Goal: Task Accomplishment & Management: Complete application form

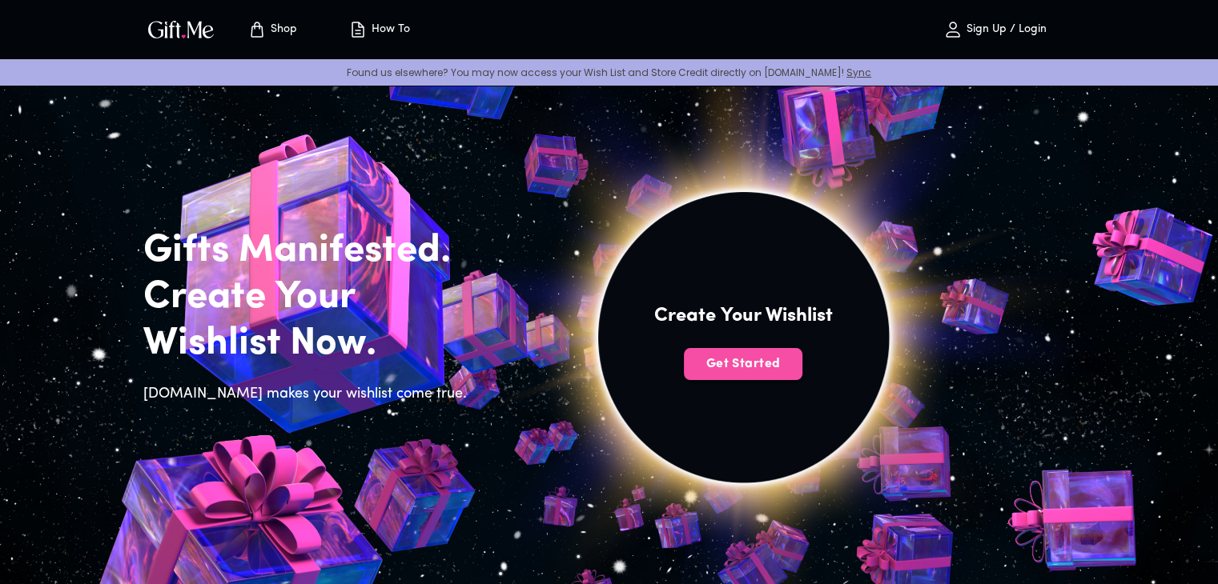
click at [716, 371] on span "Get Started" at bounding box center [743, 364] width 118 height 18
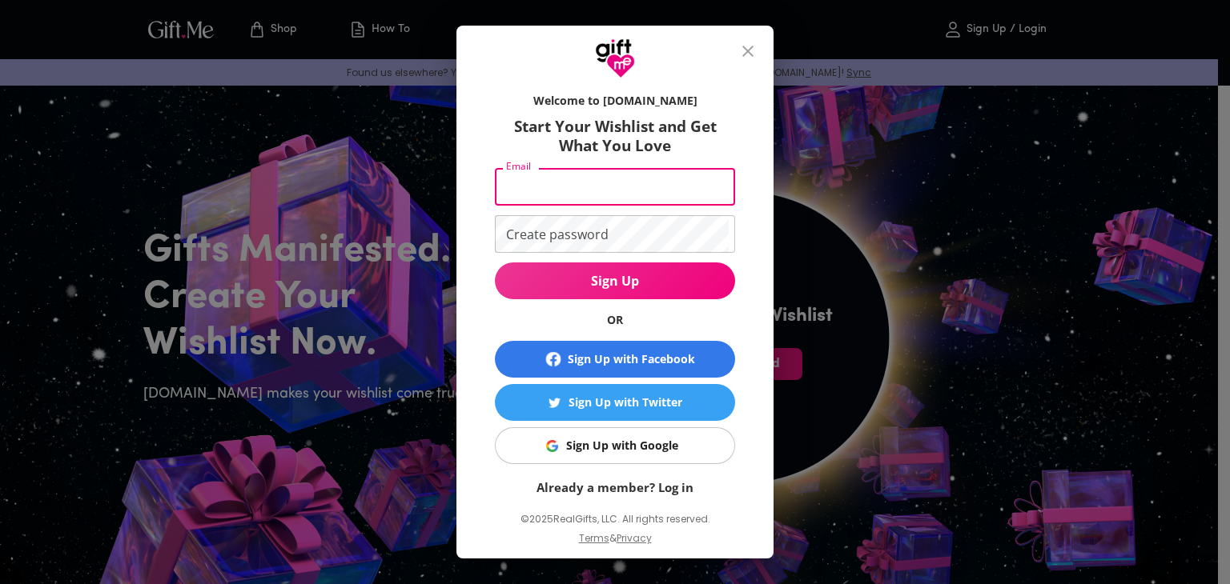
click at [567, 193] on input "Email" at bounding box center [612, 187] width 234 height 38
type input "[EMAIL_ADDRESS][DOMAIN_NAME]"
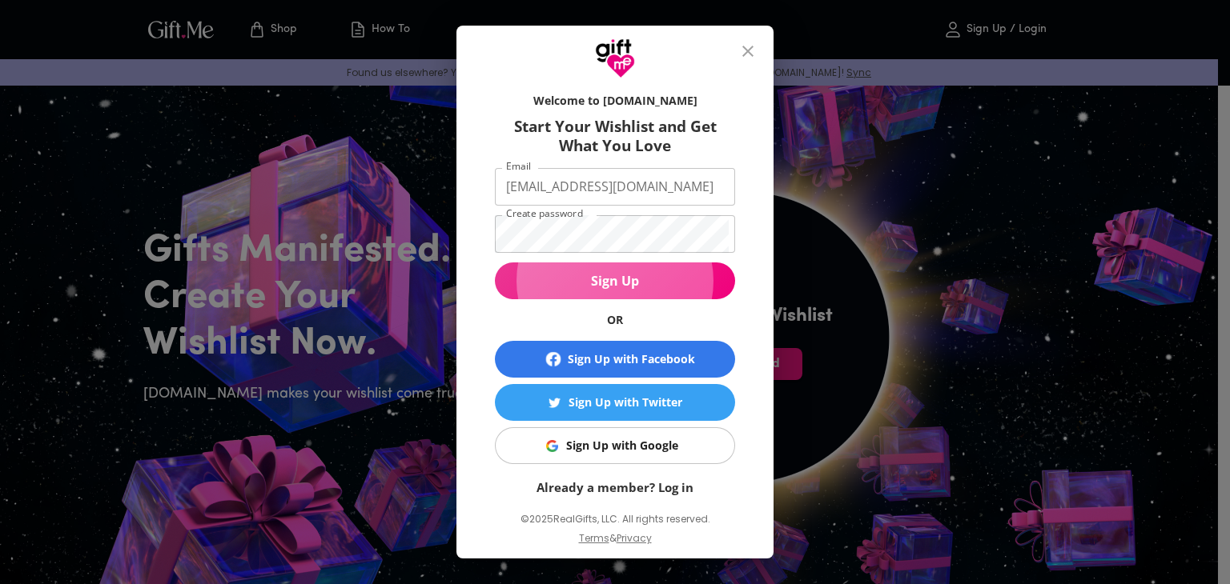
click at [632, 278] on span "Sign Up" at bounding box center [615, 281] width 240 height 18
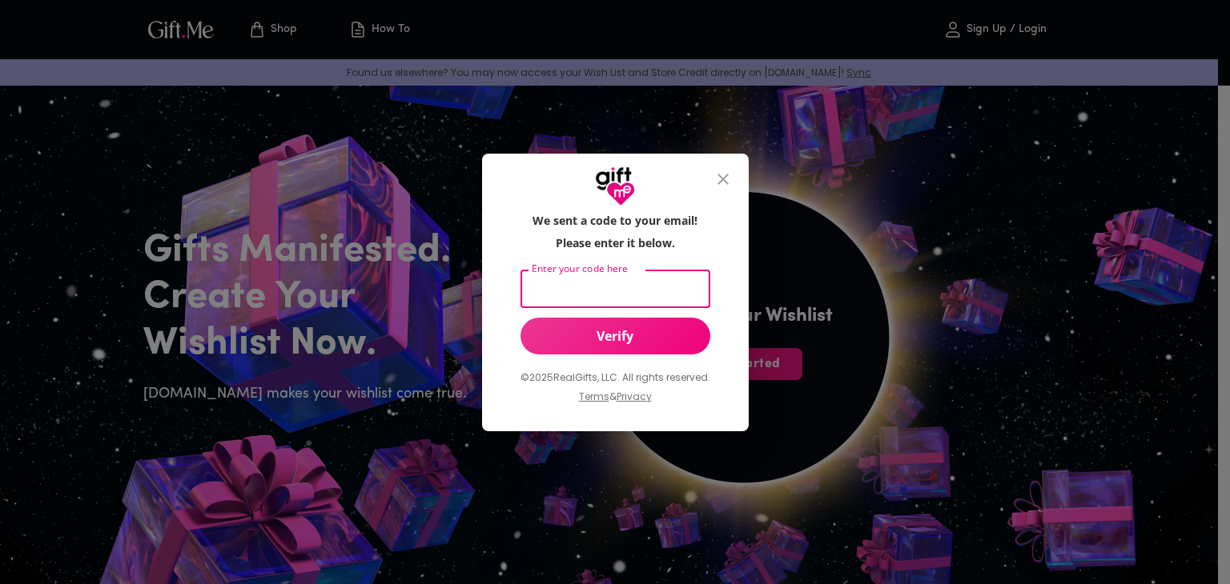
click at [596, 276] on input "Enter your code here" at bounding box center [611, 290] width 183 height 38
type input "1234"
click at [633, 340] on span "Verify" at bounding box center [615, 336] width 190 height 18
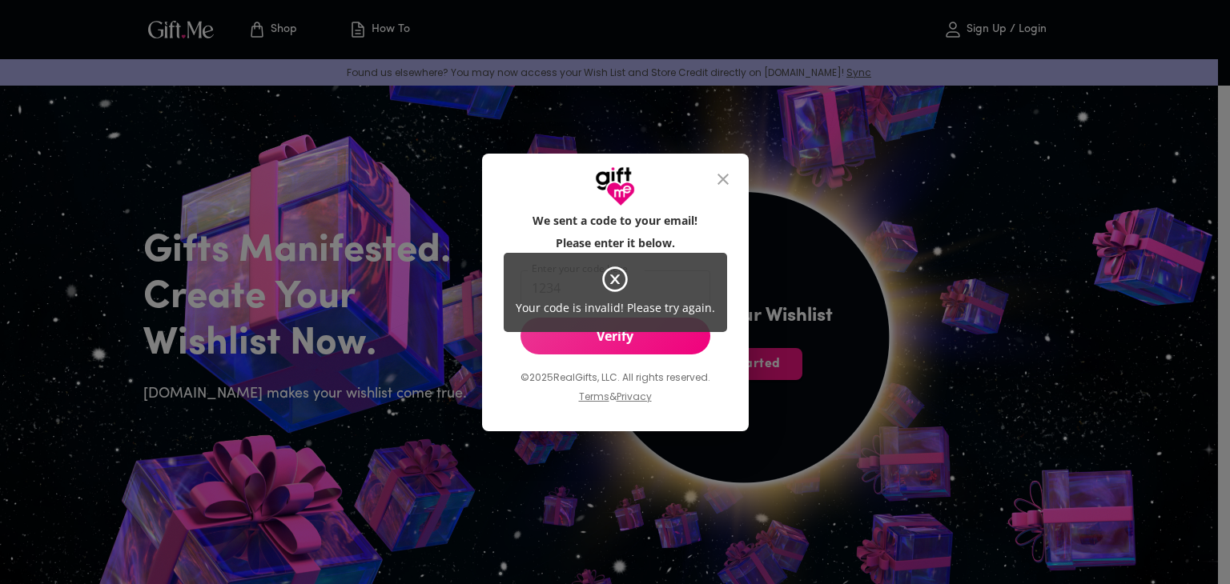
click at [664, 302] on span "Your code is invalid! Please try again." at bounding box center [615, 307] width 199 height 15
drag, startPoint x: 664, startPoint y: 302, endPoint x: 506, endPoint y: 288, distance: 158.3
click at [504, 292] on div "Your code is invalid! Please try again." at bounding box center [615, 292] width 1230 height 584
click at [719, 177] on div "Your code is invalid! Please try again." at bounding box center [615, 292] width 1230 height 584
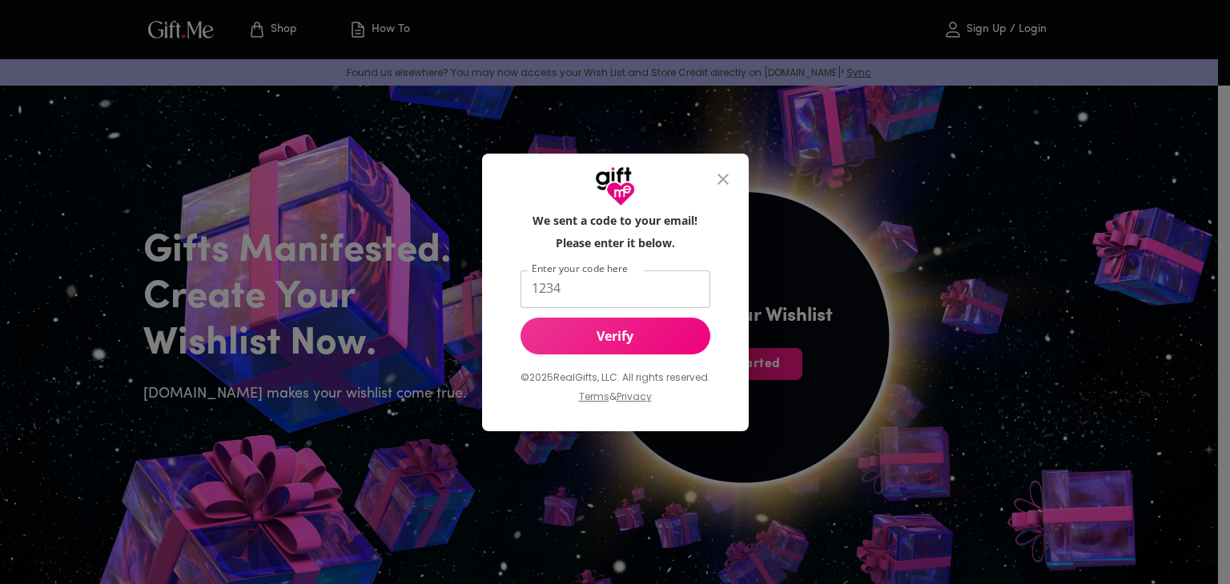
click at [719, 177] on div "Your code is invalid! Please try again." at bounding box center [615, 292] width 1230 height 584
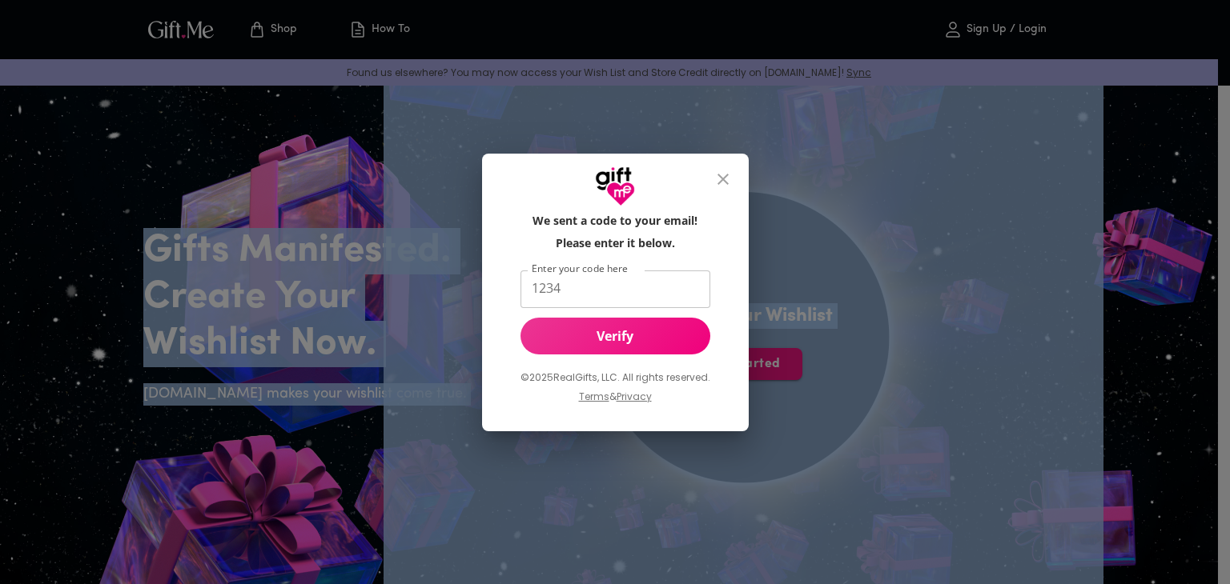
drag, startPoint x: 29, startPoint y: 6, endPoint x: 10, endPoint y: -23, distance: 35.3
